Goal: Information Seeking & Learning: Learn about a topic

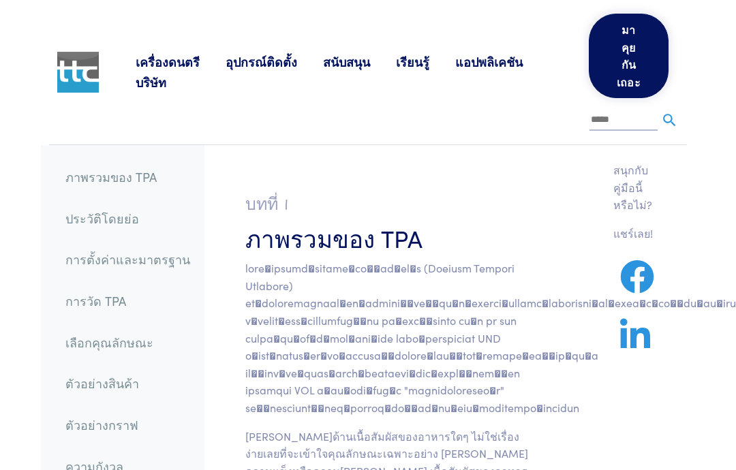
click at [126, 309] on font "การวัด TPA" at bounding box center [95, 300] width 61 height 17
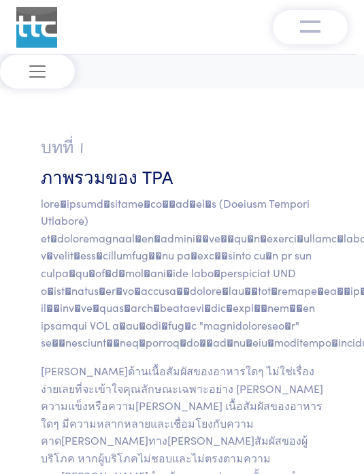
click at [44, 72] on span "สลับการนำทาง" at bounding box center [37, 71] width 20 height 20
click at [33, 70] on span "สลับการนำทาง" at bounding box center [37, 71] width 20 height 20
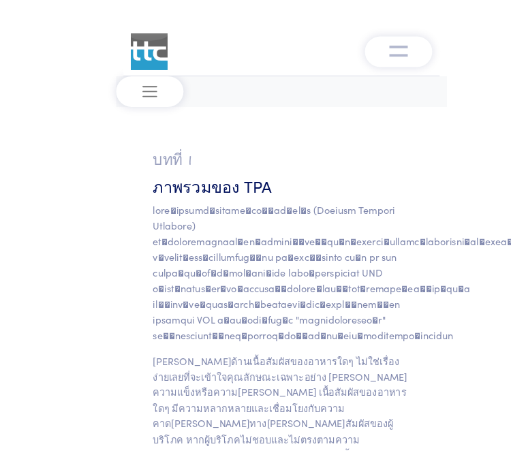
scroll to position [13, 0]
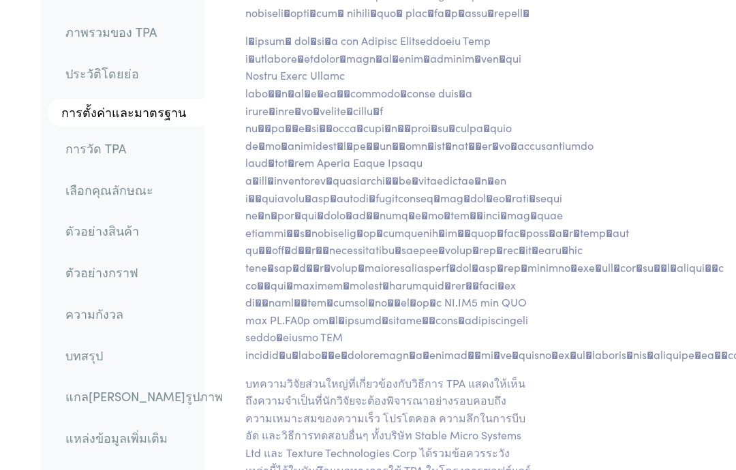
scroll to position [5107, 0]
click at [126, 157] on font "การวัด TPA" at bounding box center [95, 148] width 61 height 17
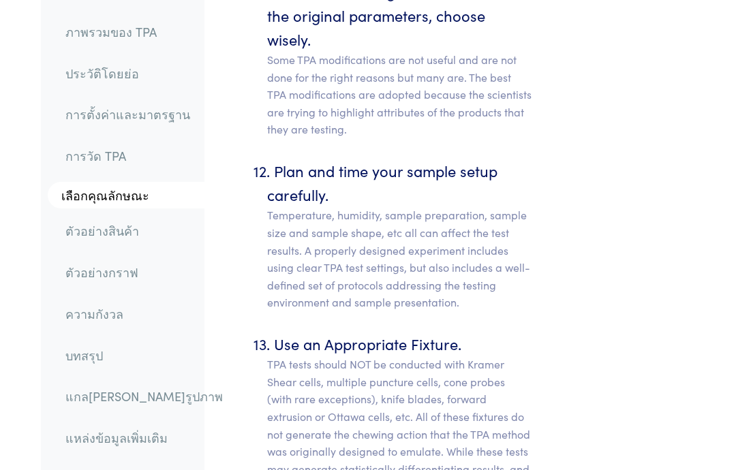
scroll to position [10609, 0]
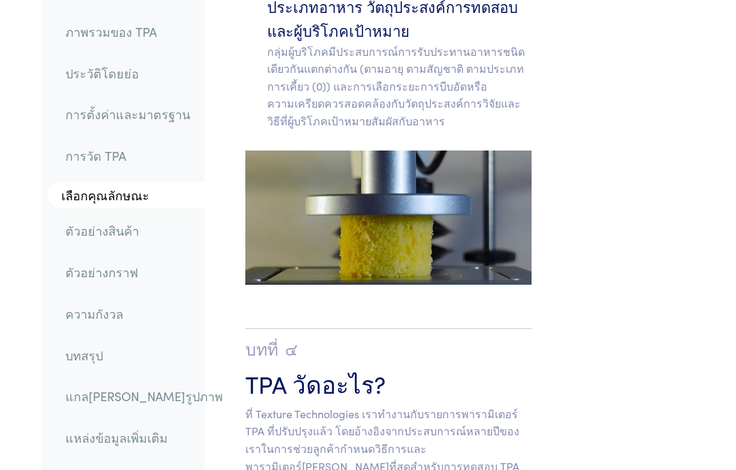
click at [160, 172] on link "การวัด TPA" at bounding box center [143, 155] width 179 height 31
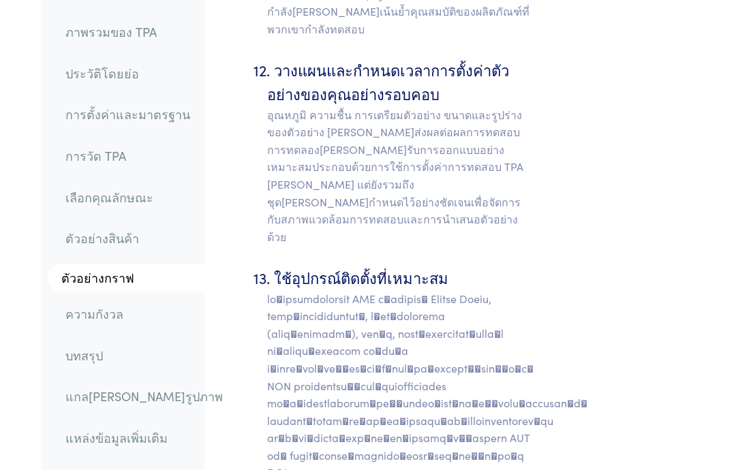
scroll to position [10030, 0]
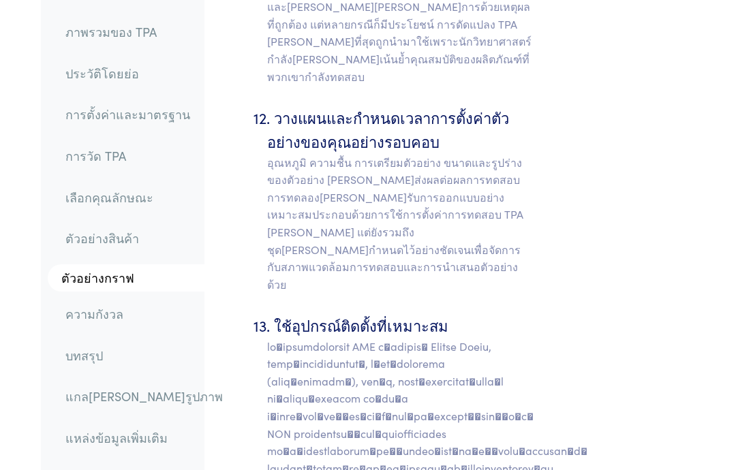
click at [126, 164] on font "การวัด TPA" at bounding box center [95, 155] width 61 height 17
click at [138, 160] on link "การวัด TPA" at bounding box center [143, 155] width 179 height 31
click at [126, 164] on font "การวัด TPA" at bounding box center [95, 155] width 61 height 17
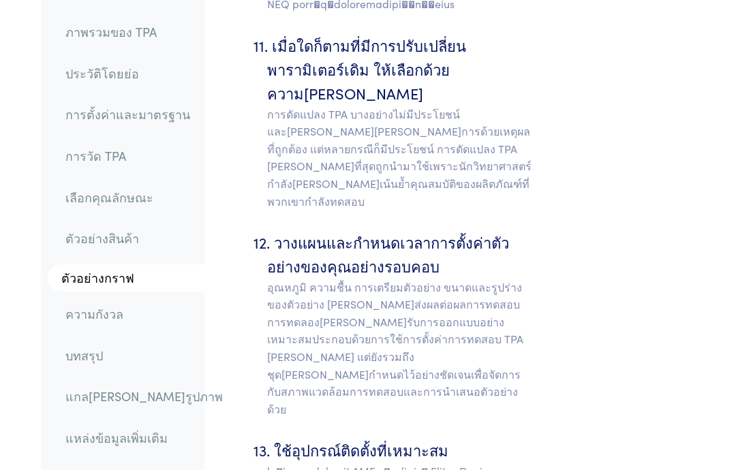
click at [126, 164] on font "การวัด TPA" at bounding box center [95, 155] width 61 height 17
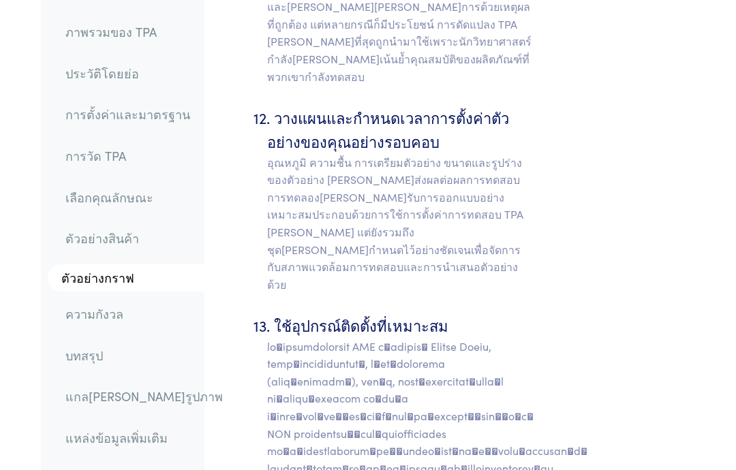
click at [123, 164] on font "การวัด TPA" at bounding box center [95, 155] width 61 height 17
click at [126, 164] on font "การวัด TPA" at bounding box center [95, 155] width 61 height 17
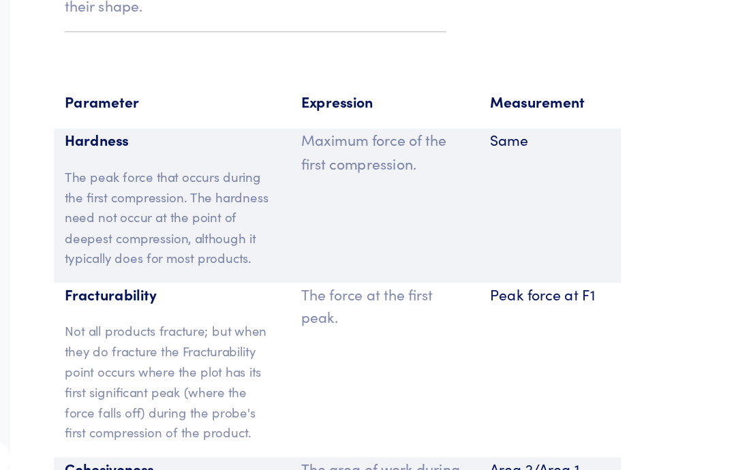
scroll to position [11762, 13]
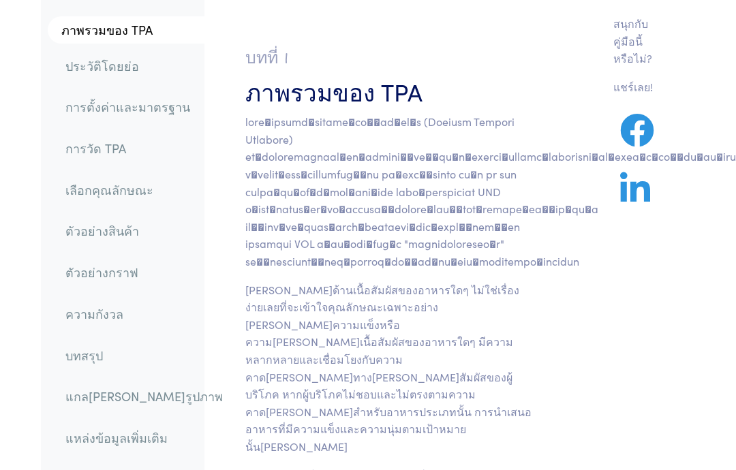
scroll to position [0, 0]
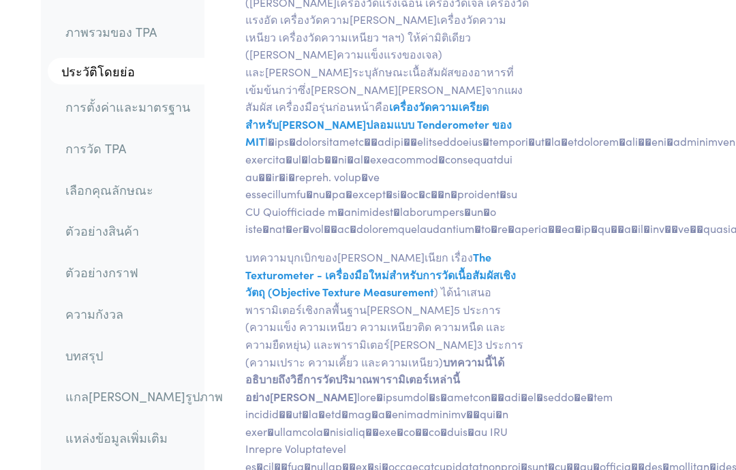
click at [116, 157] on font "การวัด TPA" at bounding box center [95, 148] width 61 height 17
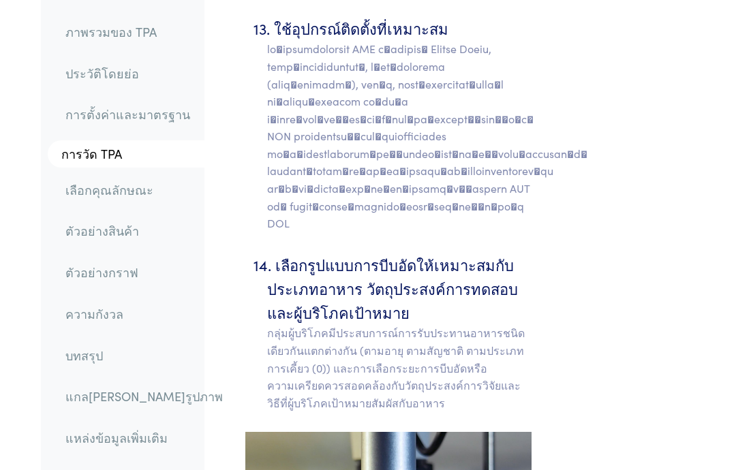
scroll to position [10380, 0]
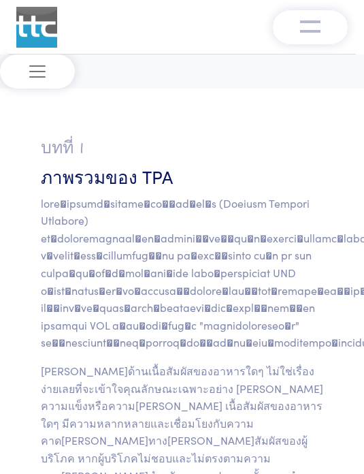
click at [40, 76] on span "สลับการนำทาง" at bounding box center [37, 71] width 20 height 20
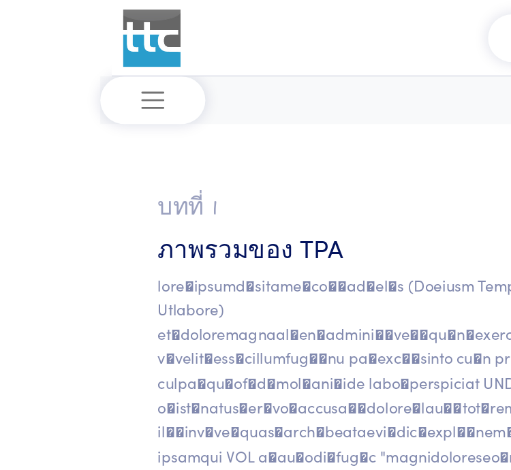
click at [119, 72] on span "สลับการนำทาง" at bounding box center [109, 71] width 20 height 20
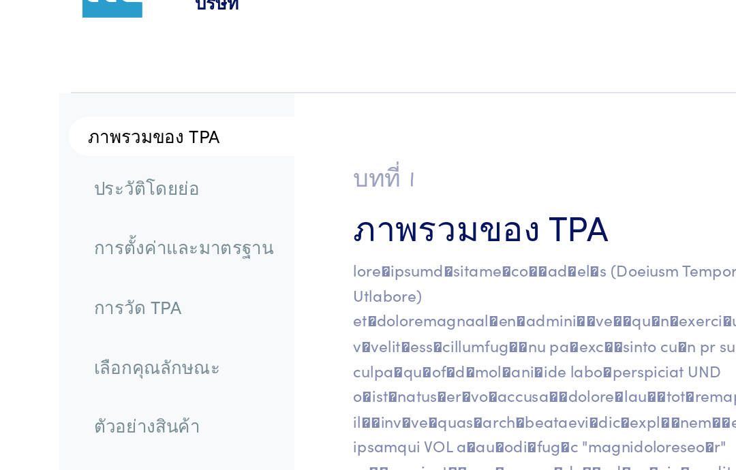
click at [126, 285] on font "การวัด TPA" at bounding box center [95, 293] width 61 height 17
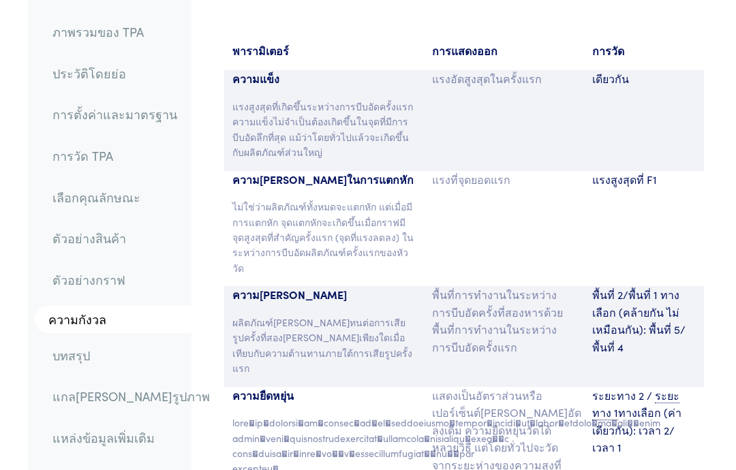
scroll to position [11902, 13]
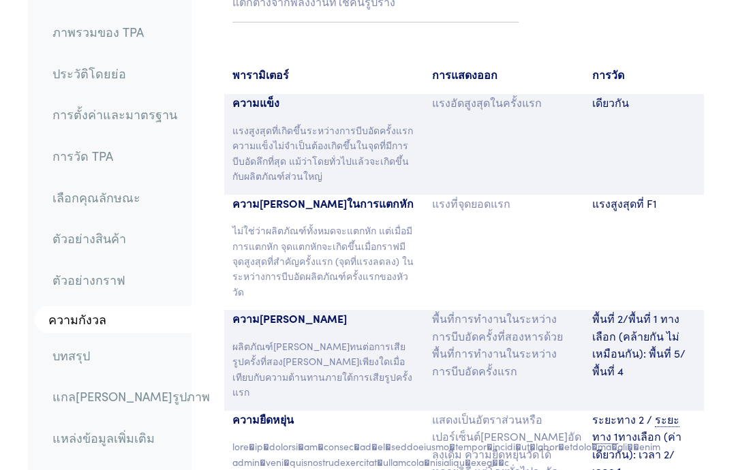
click at [651, 184] on section "พารามิเตอร์ การแสดงออก การวัด ความแข็ง แรงสูงสุดที่เกิดขึ้นระหว่างการบีบอัดครั้…" at bounding box center [464, 478] width 529 height 857
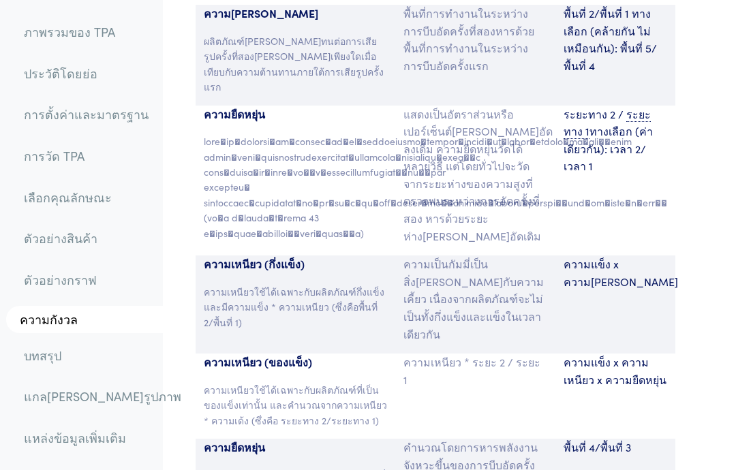
scroll to position [12208, 13]
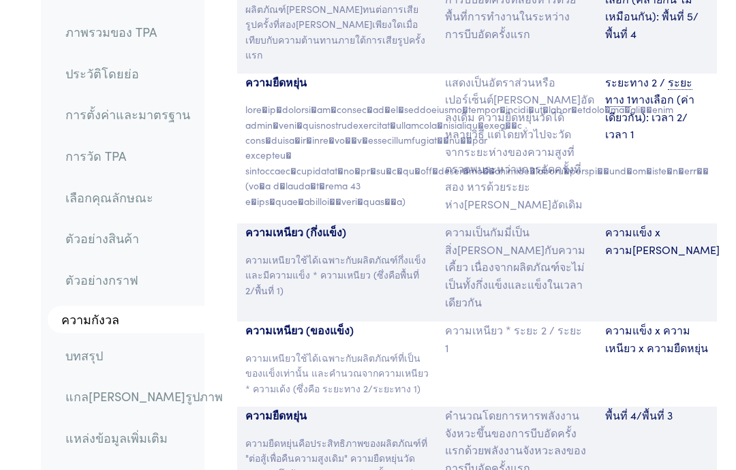
scroll to position [12241, 0]
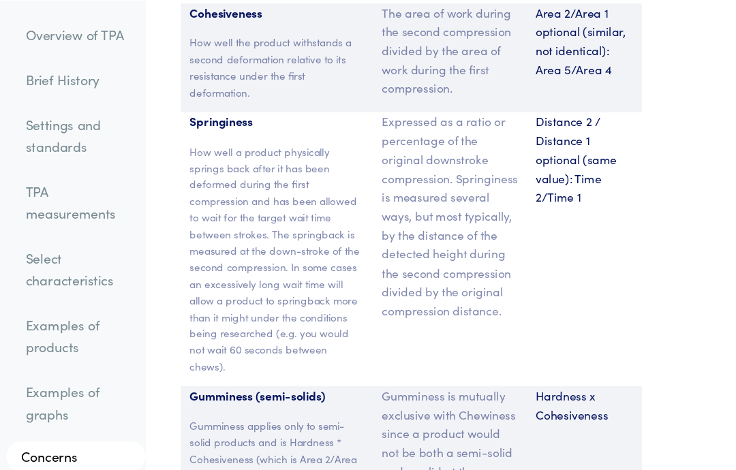
scroll to position [12172, 13]
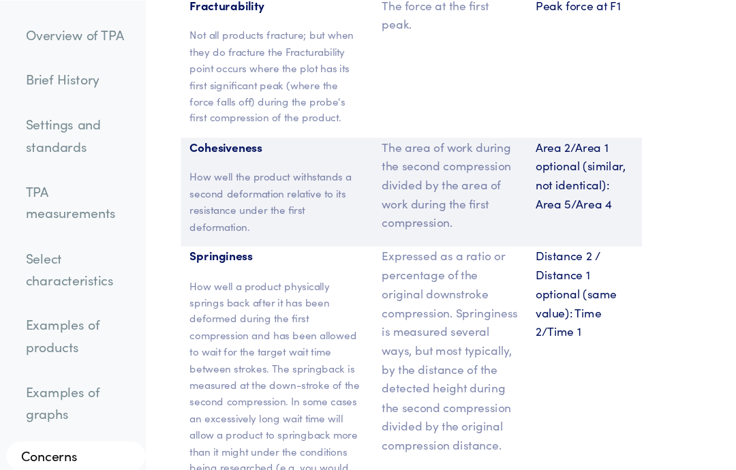
scroll to position [12061, 13]
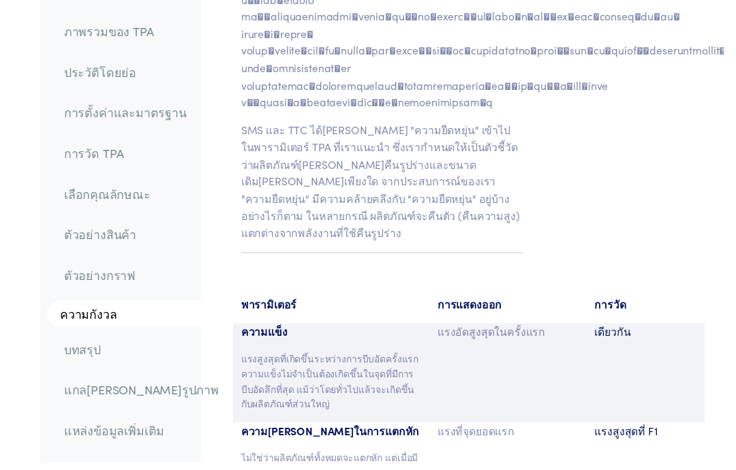
scroll to position [11664, 0]
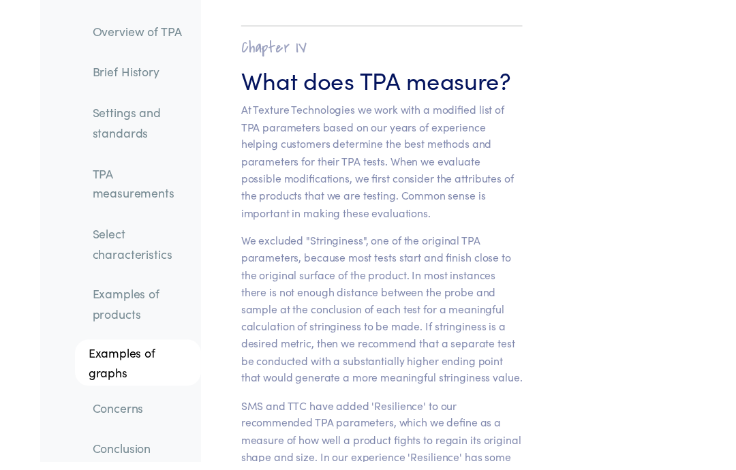
scroll to position [11302, 0]
copy p "Hardness"
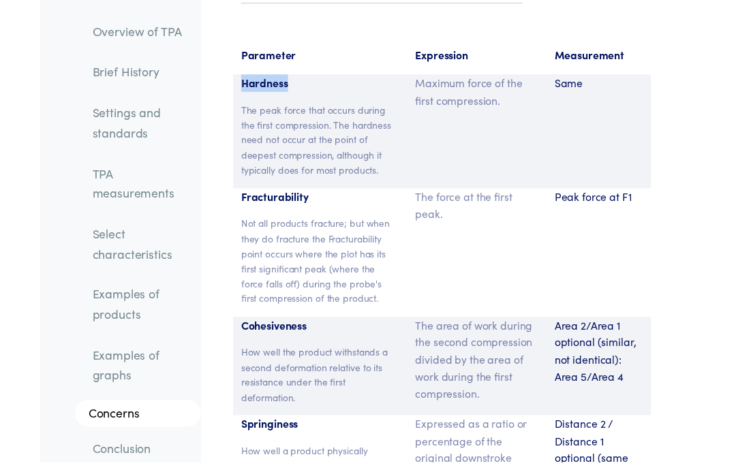
scroll to position [11848, 0]
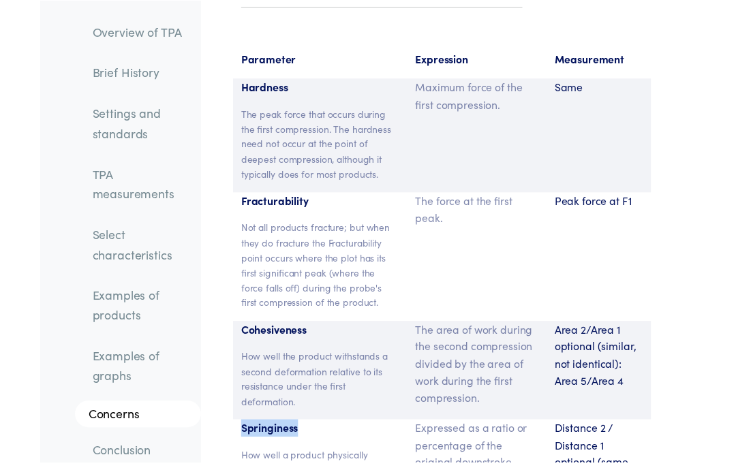
copy p "Springiness"
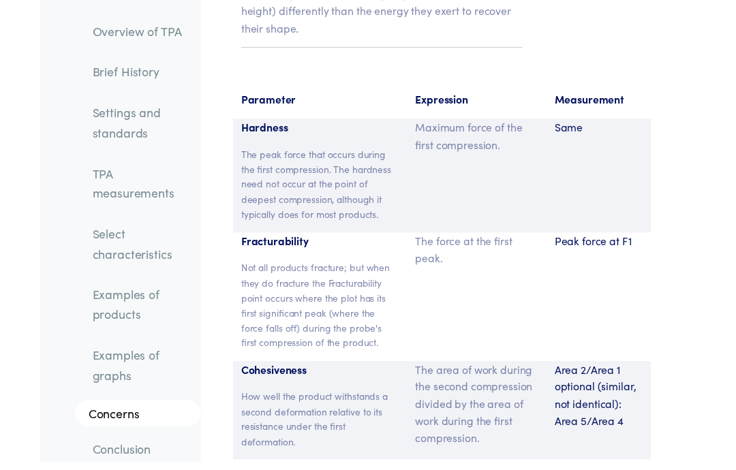
scroll to position [11806, 0]
copy p "Cohesiveness"
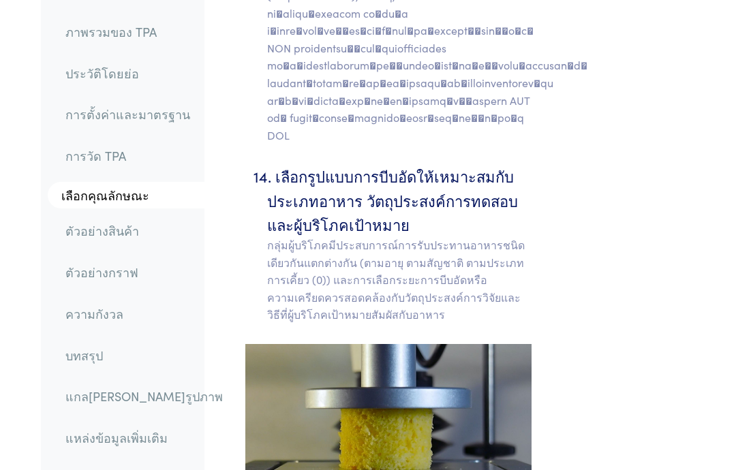
scroll to position [10485, 0]
